Goal: Information Seeking & Learning: Find specific page/section

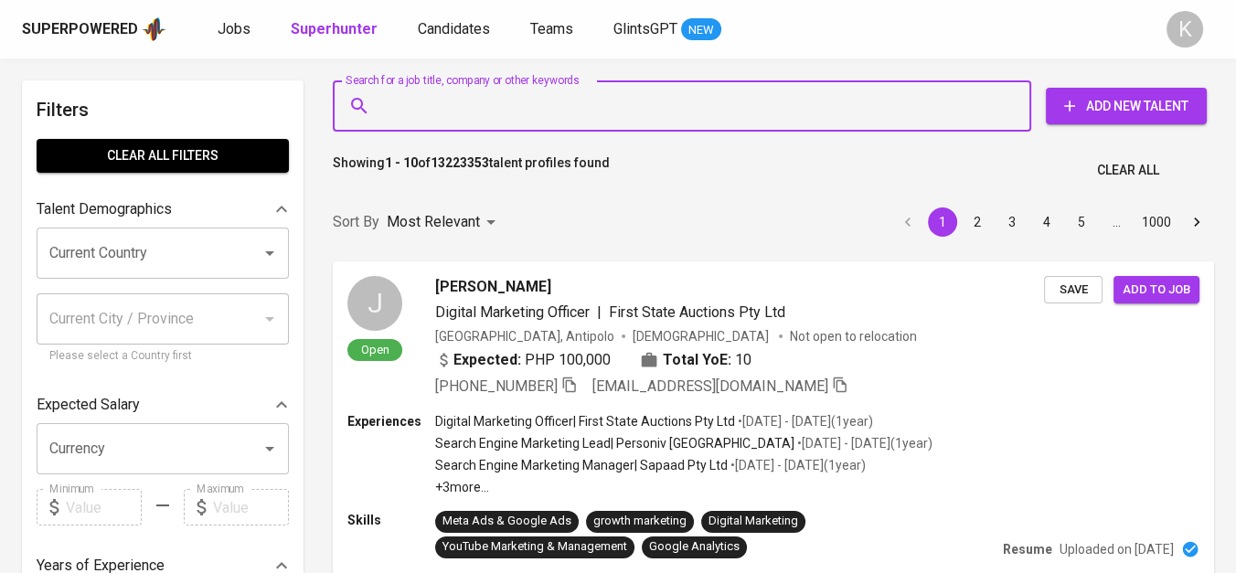
drag, startPoint x: 415, startPoint y: 100, endPoint x: 376, endPoint y: 155, distance: 68.2
click at [374, 155] on p "Showing 1 - 10 of 13223353 talent profiles found" at bounding box center [471, 171] width 277 height 34
click at [405, 114] on input "Search for a job title, company or other keywords" at bounding box center [687, 106] width 618 height 35
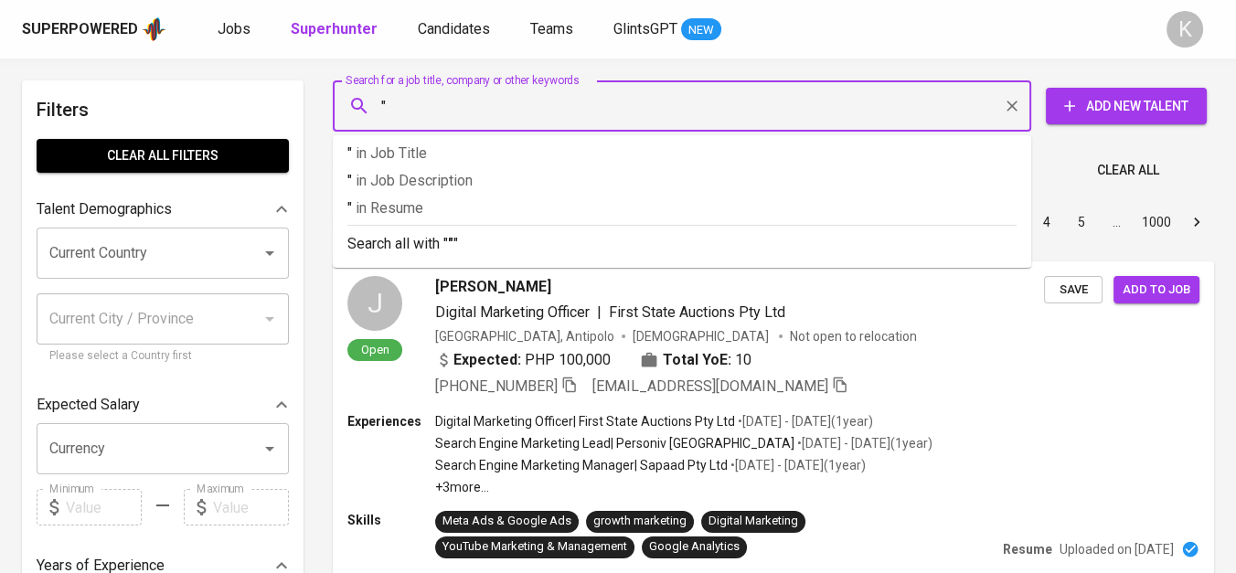
paste input "PT EMBEE PLUMBON TEKSTIL"
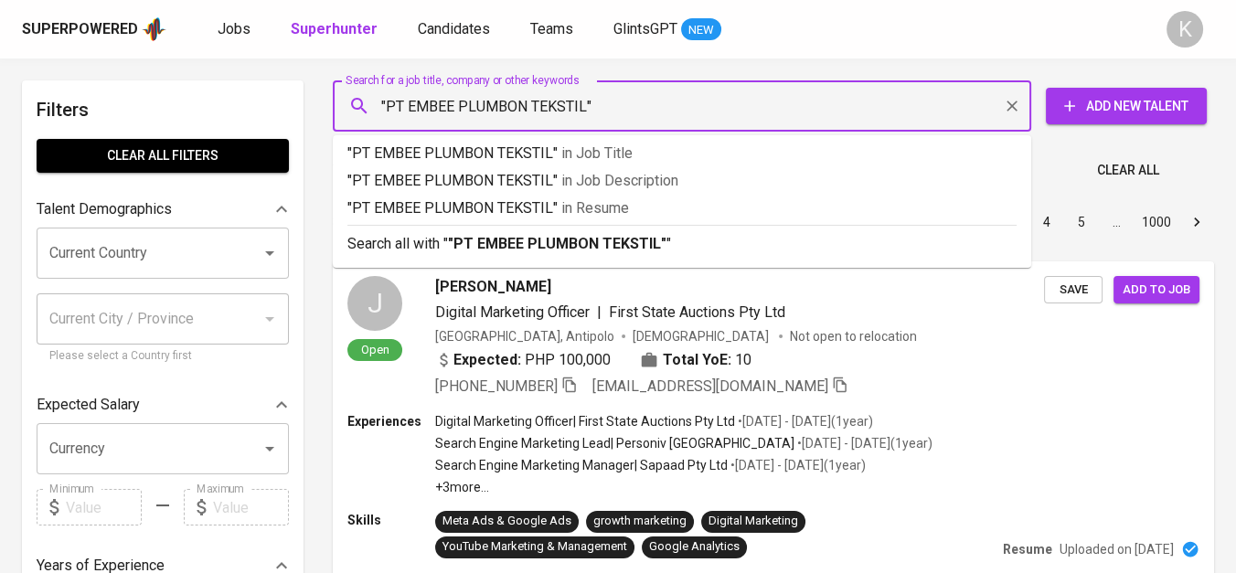
click at [409, 118] on input ""PT EMBEE PLUMBON TEKSTIL"" at bounding box center [687, 106] width 618 height 35
type input ""EMBEE PLUMBON TEKSTIL""
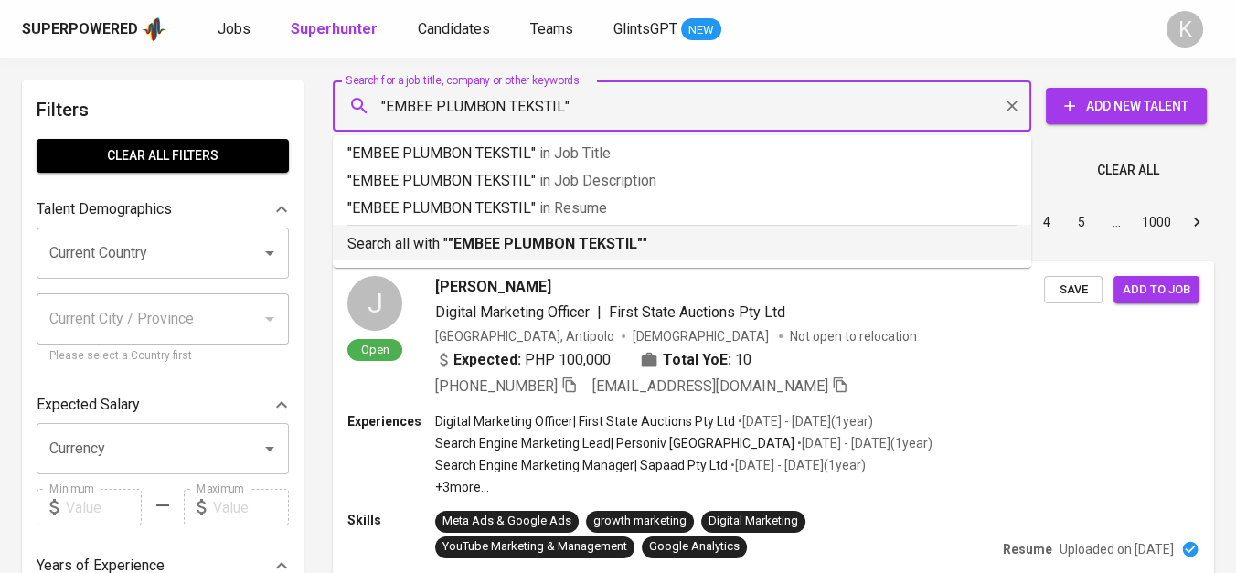
click at [491, 245] on b ""EMBEE PLUMBON TEKSTIL"" at bounding box center [545, 243] width 195 height 17
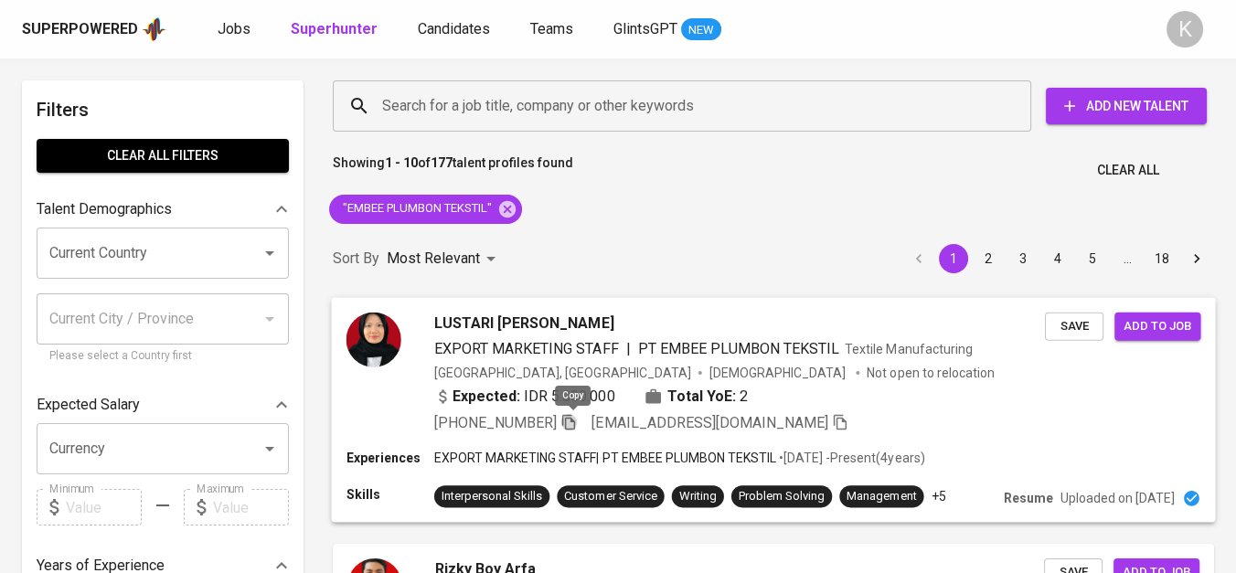
click at [571, 422] on icon "button" at bounding box center [568, 421] width 16 height 16
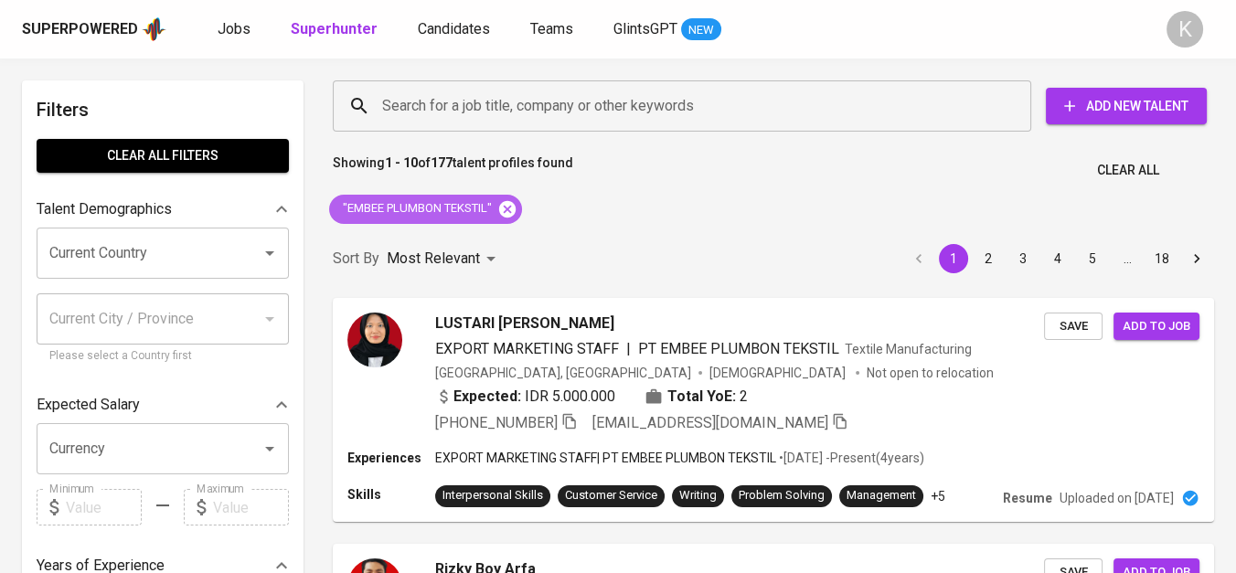
click at [515, 208] on icon at bounding box center [507, 208] width 16 height 16
